Goal: Task Accomplishment & Management: Use online tool/utility

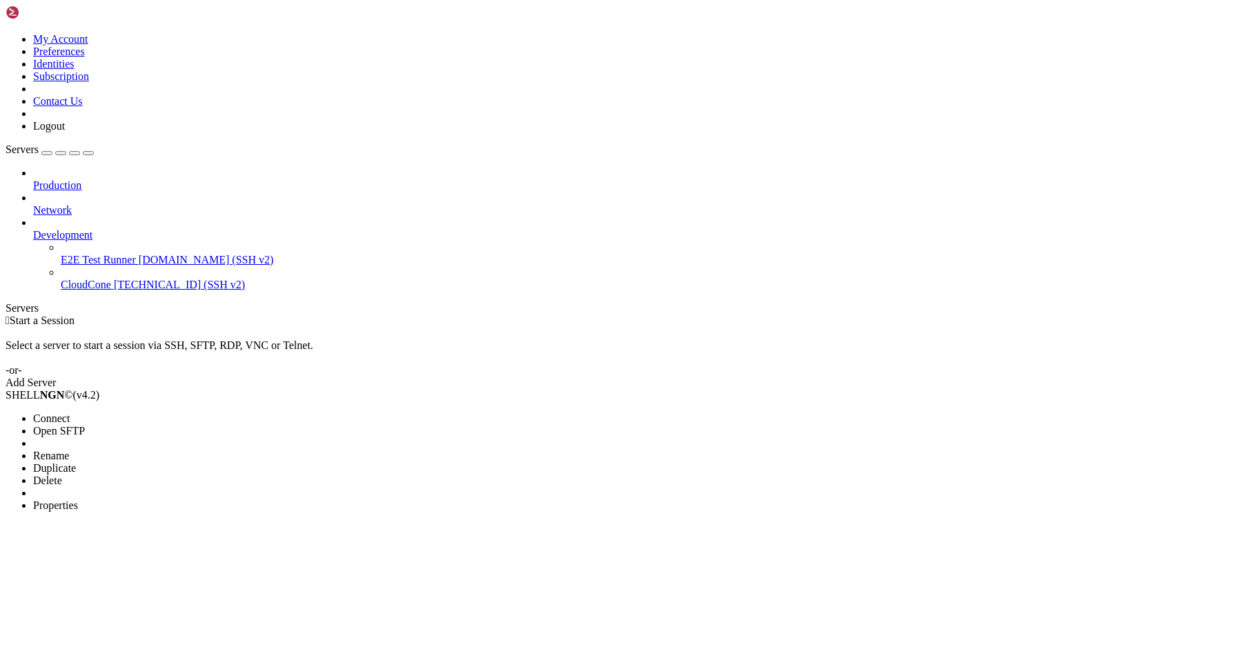
click at [78, 499] on span "Properties" at bounding box center [55, 505] width 45 height 12
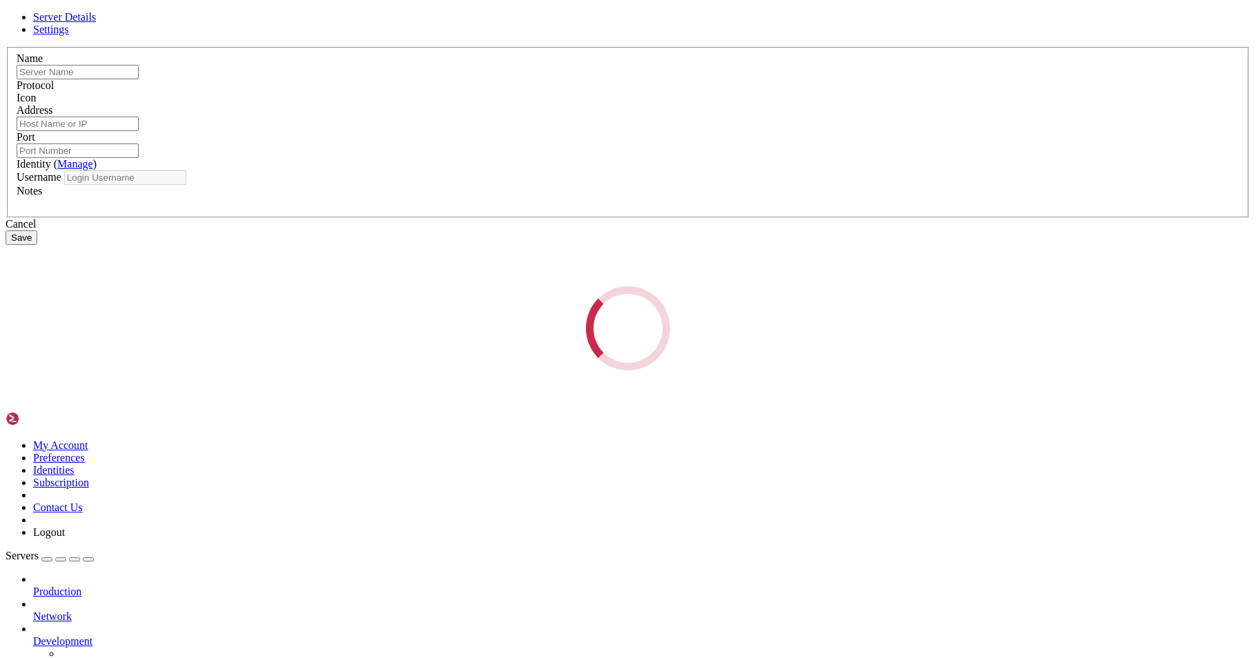
type input "CloudCone"
type input "[TECHNICAL_ID]"
type input "22"
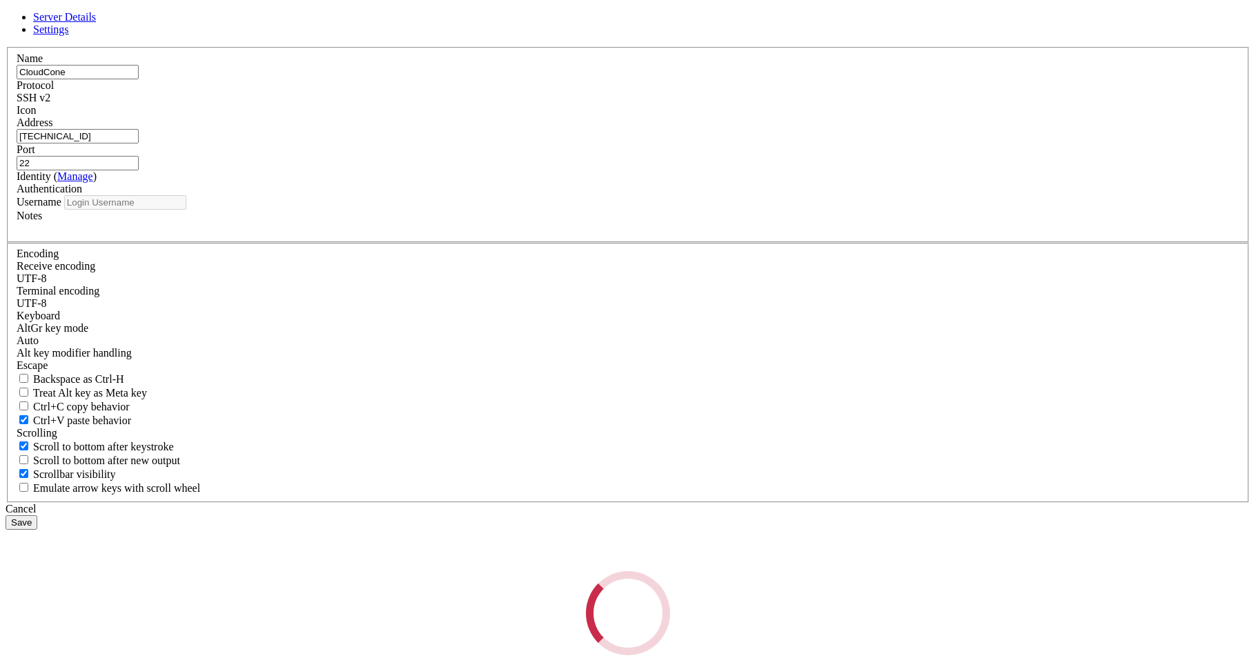
type input "root"
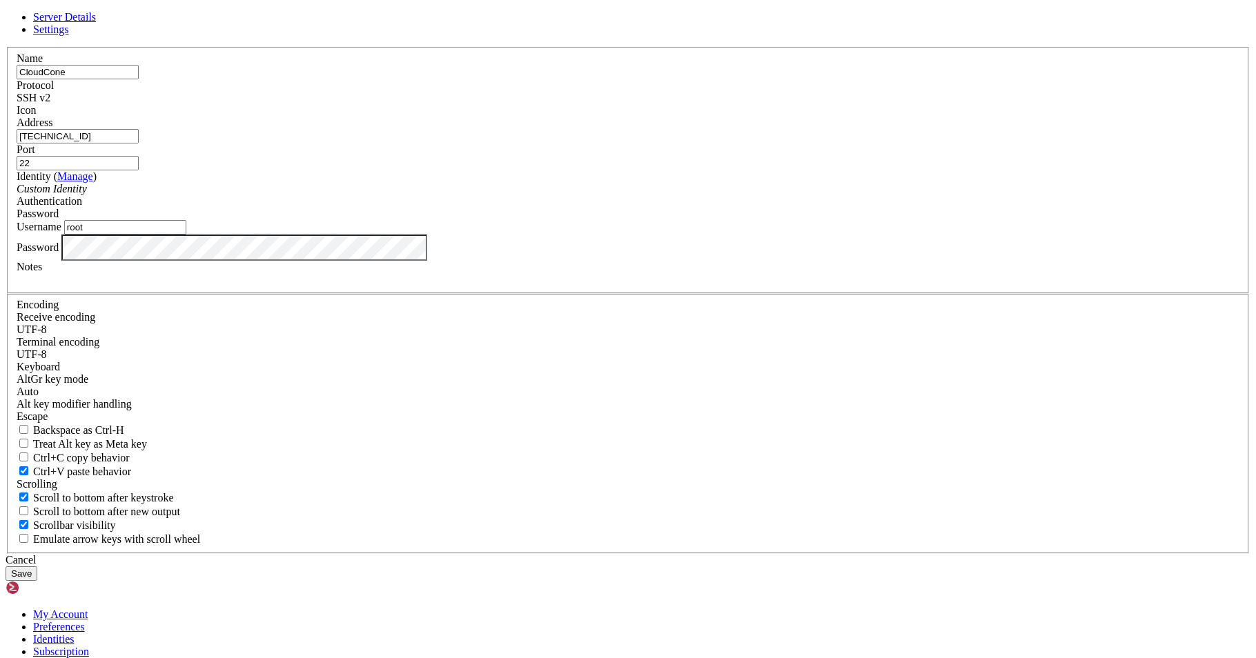
click at [37, 566] on button "Save" at bounding box center [22, 573] width 32 height 14
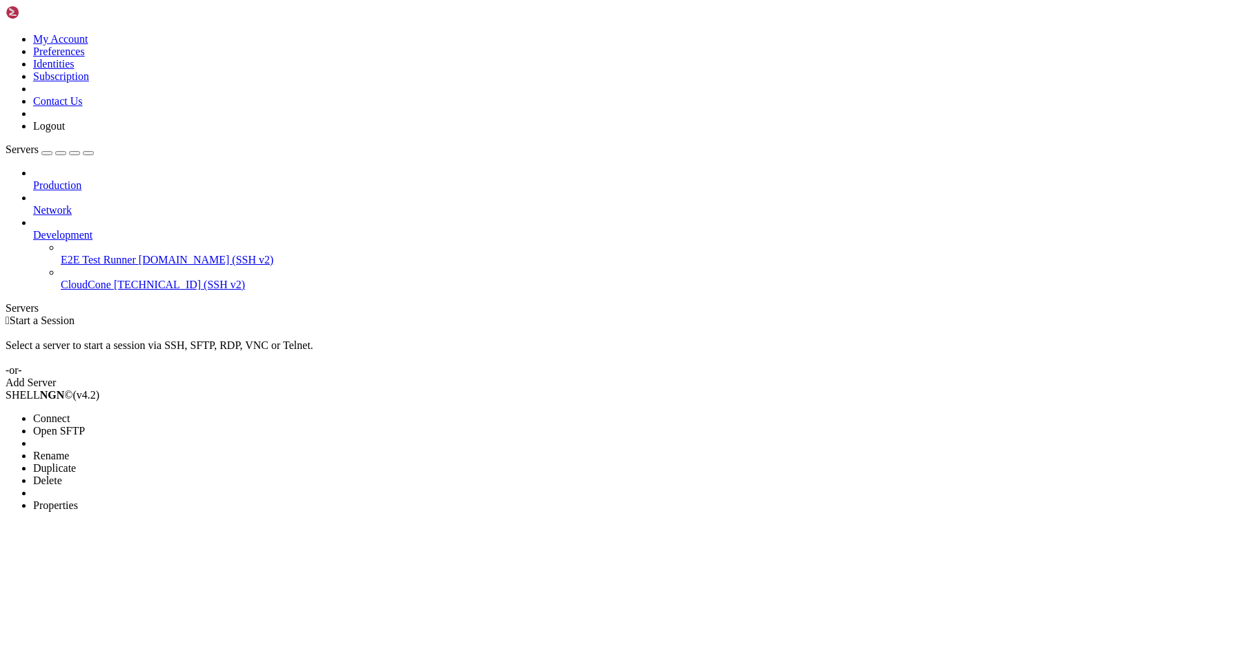
click at [70, 413] on span "Connect" at bounding box center [51, 419] width 37 height 12
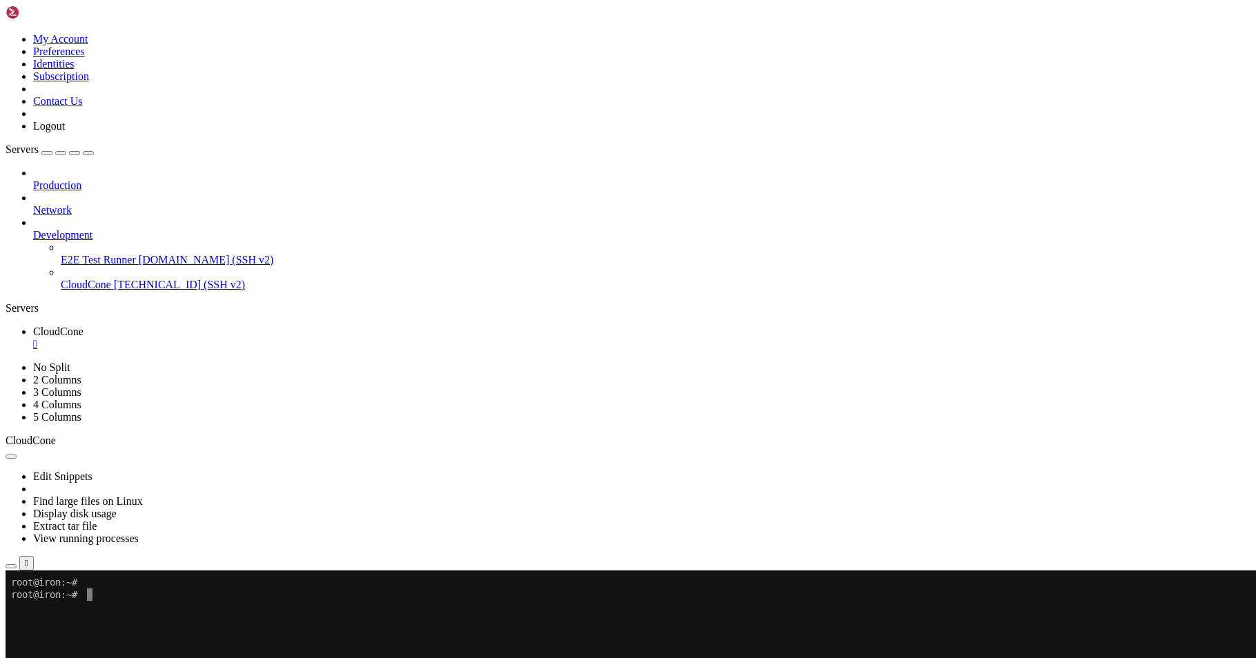
drag, startPoint x: 446, startPoint y: 711, endPoint x: 330, endPoint y: 642, distance: 134.3
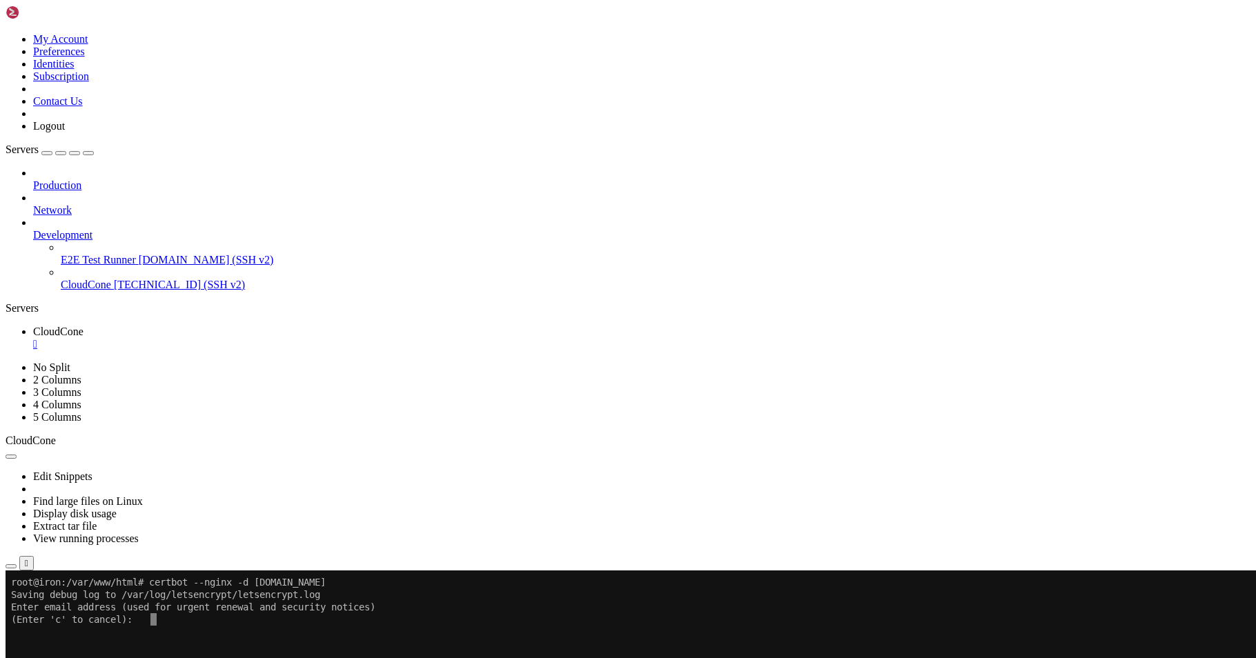
click at [235, 657] on x-row at bounding box center [545, 657] width 1069 height 12
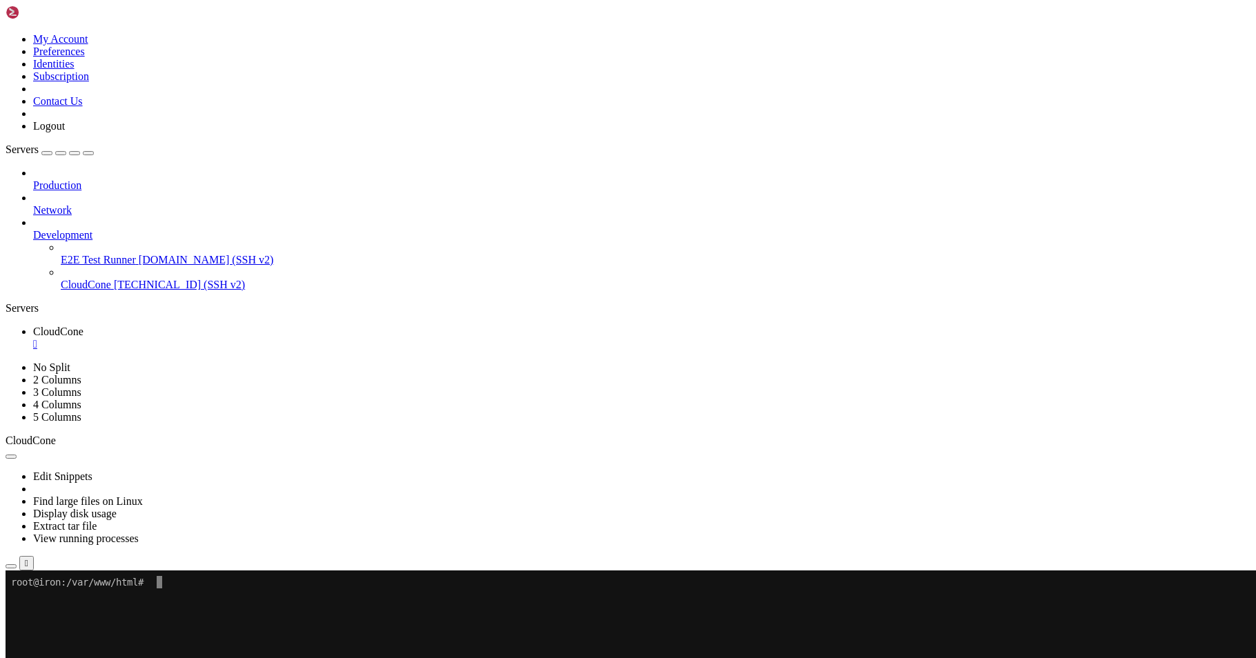
scroll to position [0, 0]
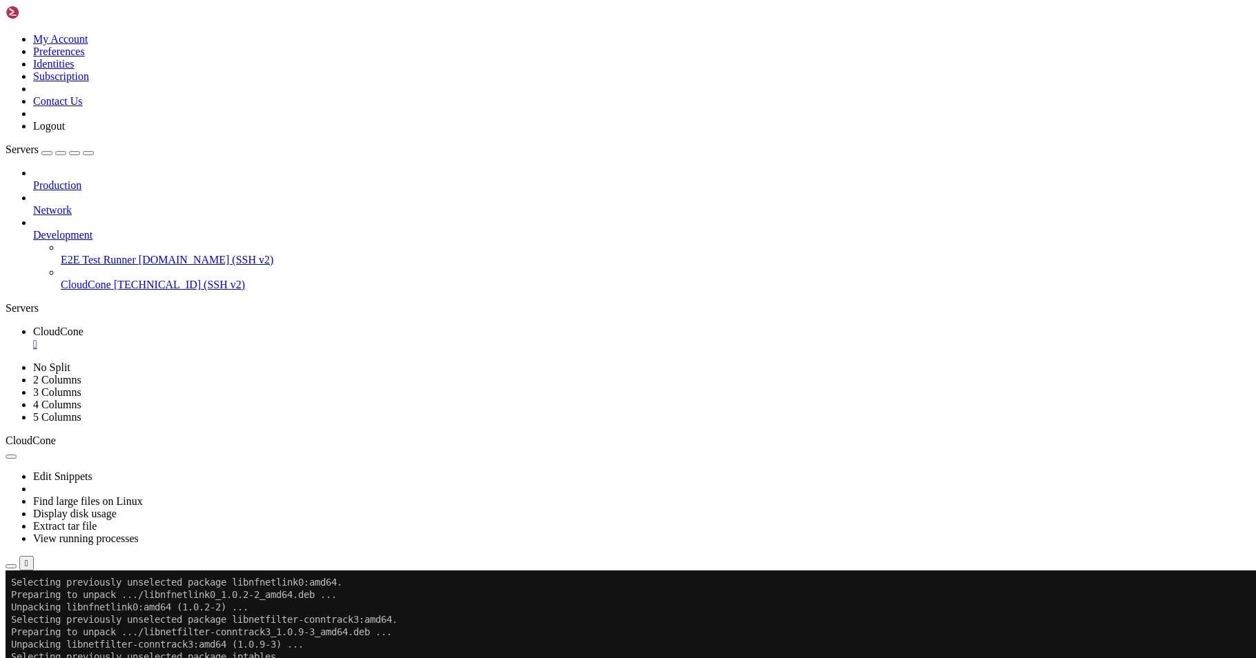
scroll to position [323, 0]
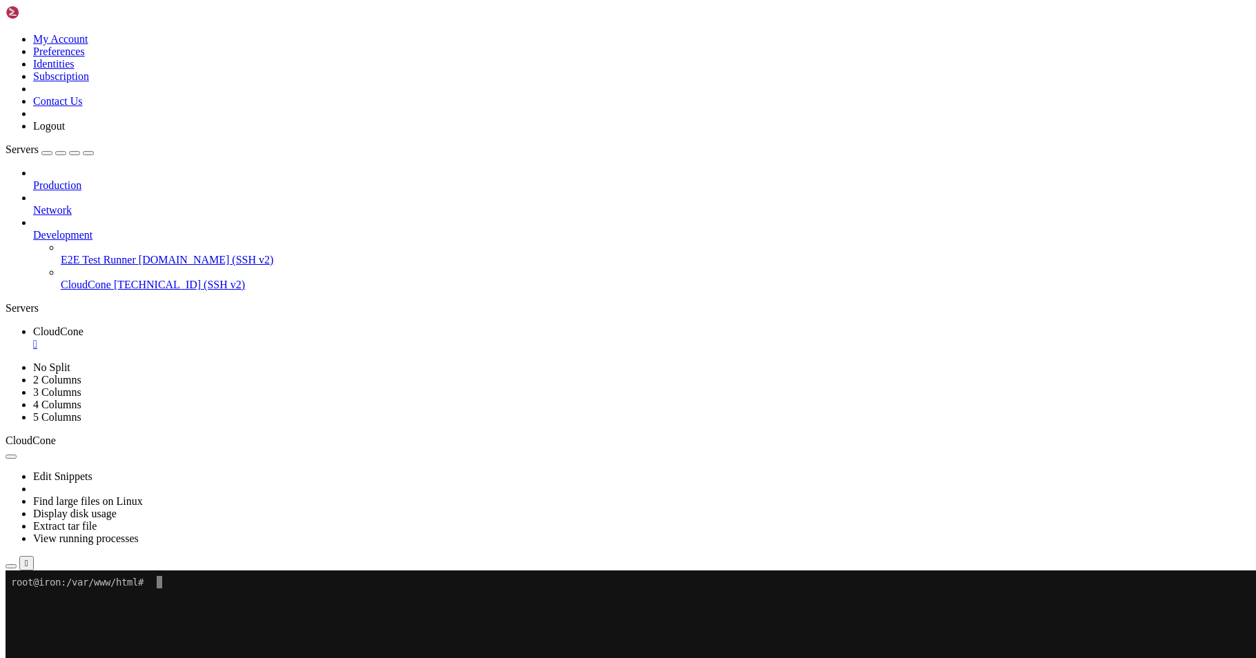
scroll to position [0, 0]
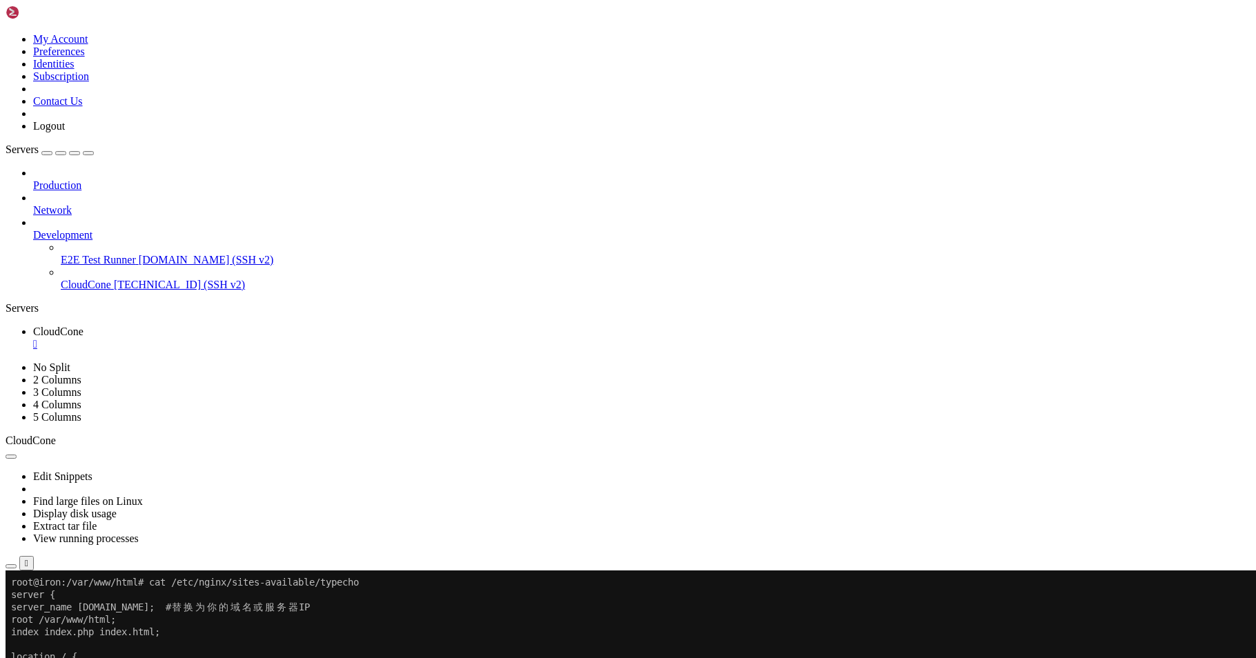
drag, startPoint x: 255, startPoint y: 1023, endPoint x: 248, endPoint y: 1016, distance: 9.8
click at [259, 338] on div "" at bounding box center [641, 344] width 1217 height 12
